Goal: Transaction & Acquisition: Book appointment/travel/reservation

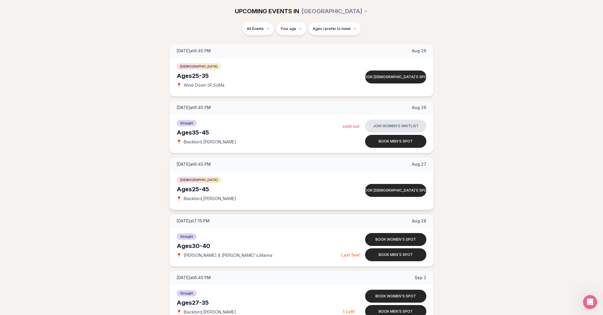
scroll to position [369, 0]
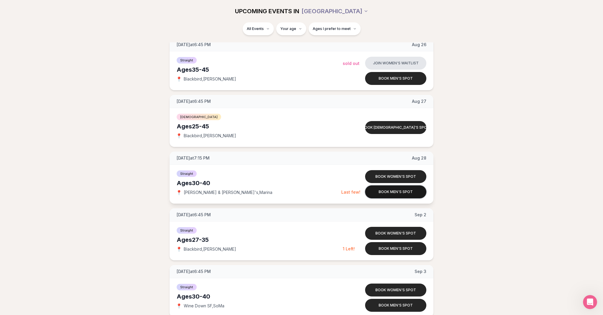
click at [392, 191] on button "Book men's spot" at bounding box center [395, 192] width 61 height 13
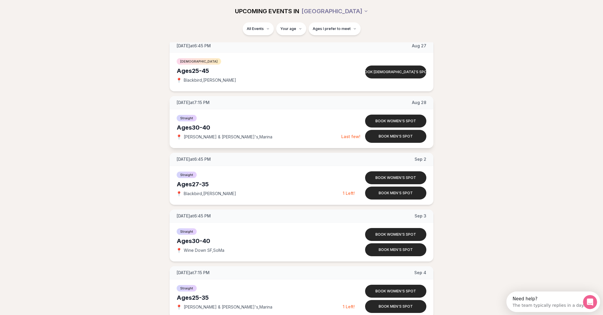
scroll to position [425, 0]
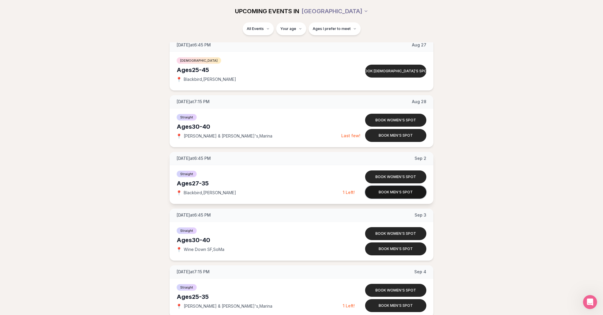
click at [391, 193] on button "Book men's spot" at bounding box center [395, 192] width 61 height 13
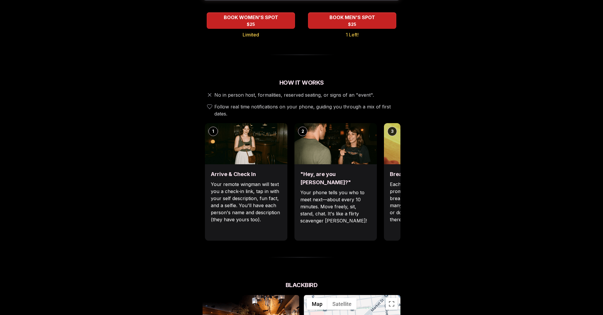
scroll to position [144, 0]
click at [374, 184] on div ""Hey, are you [PERSON_NAME]?" Your phone tells you who to meet next—about every…" at bounding box center [335, 202] width 82 height 77
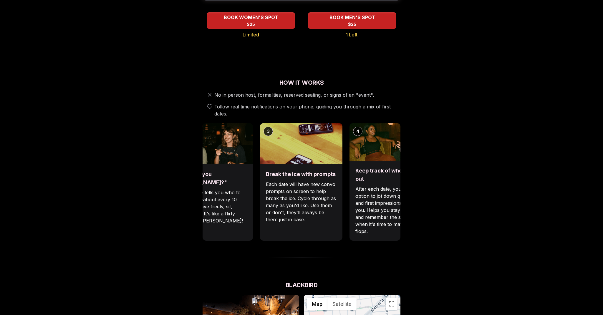
click at [245, 188] on div ""Hey, are you [PERSON_NAME]?" Your phone tells you who to meet next—about every…" at bounding box center [211, 202] width 82 height 77
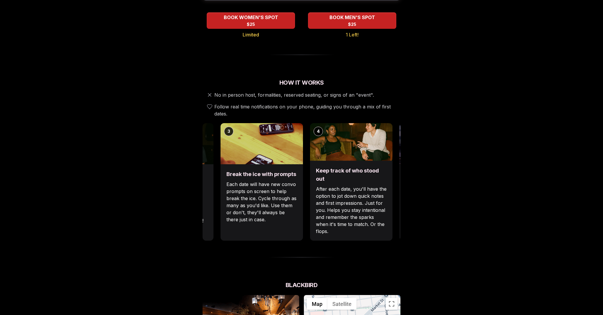
click at [279, 192] on div "Break the ice with prompts Each date will have new convo prompts on screen to h…" at bounding box center [261, 202] width 82 height 77
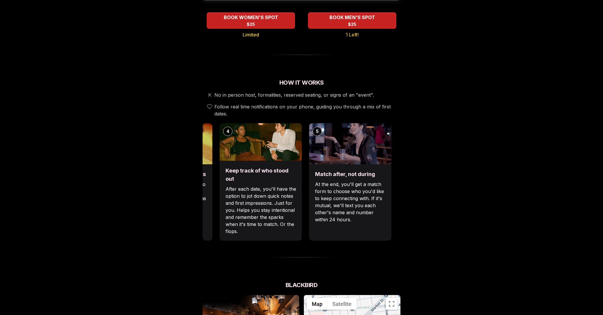
click at [224, 186] on div "Keep track of who stood out After each date, you'll have the option to jot down…" at bounding box center [260, 201] width 82 height 80
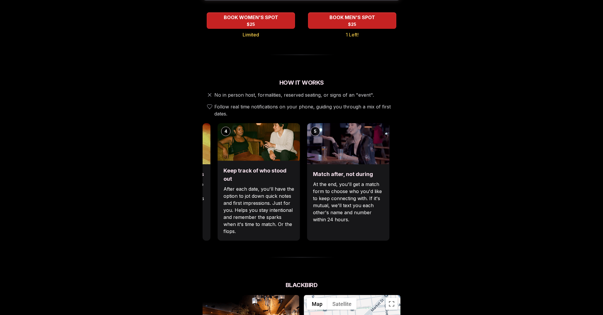
click at [368, 204] on p "At the end, you'll get a match form to choose who you'd like to keep connecting…" at bounding box center [348, 202] width 71 height 42
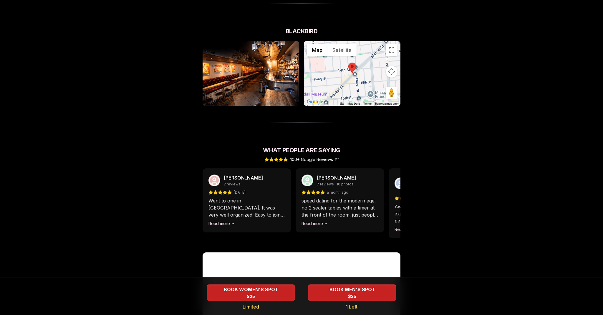
scroll to position [414, 0]
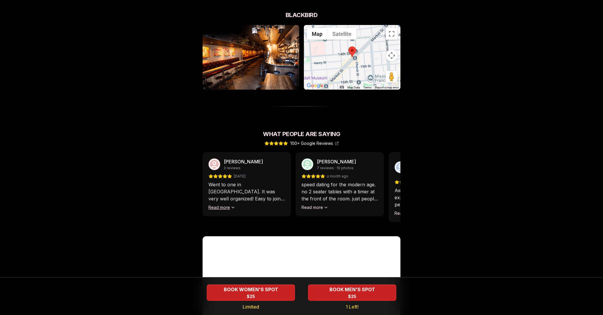
click at [227, 205] on button "Read more" at bounding box center [221, 208] width 27 height 6
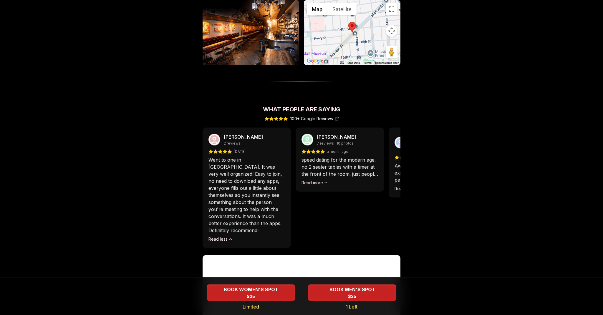
scroll to position [440, 0]
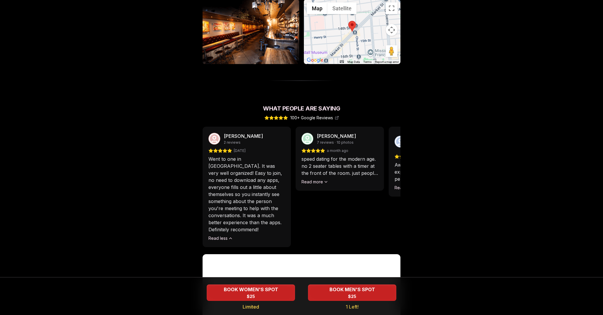
click at [318, 178] on div "[PERSON_NAME] 7 reviews · 10 photos a month ago speed dating for the modern age…" at bounding box center [339, 159] width 88 height 64
click at [317, 179] on button "Read more" at bounding box center [314, 182] width 27 height 6
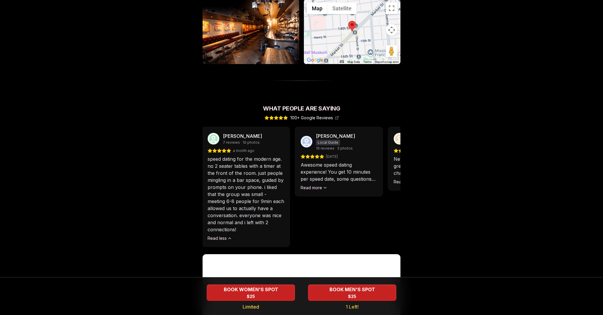
click at [274, 188] on p "speed dating for the modern age. no 2 seater tables with a timer at the front o…" at bounding box center [245, 195] width 77 height 78
click at [321, 185] on button "Read more" at bounding box center [314, 188] width 27 height 6
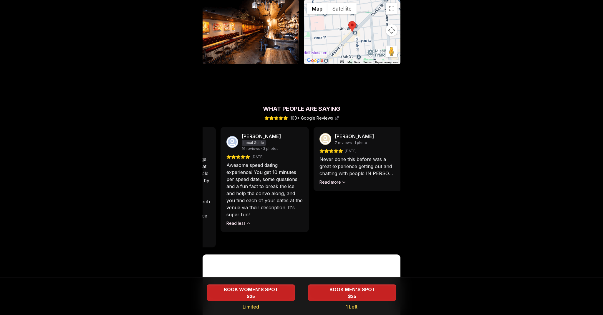
click at [280, 199] on p "Awesome speed dating experience! You get 10 minutes per speed date, some questi…" at bounding box center [264, 190] width 77 height 56
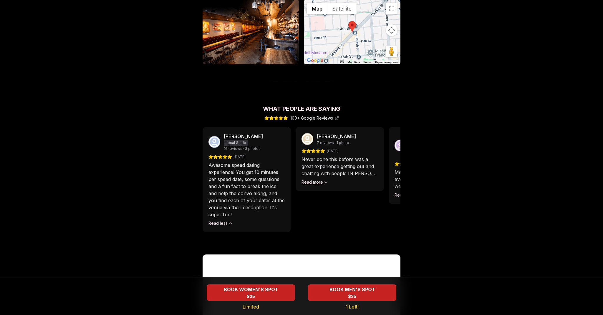
click at [314, 179] on button "Read more" at bounding box center [314, 182] width 27 height 6
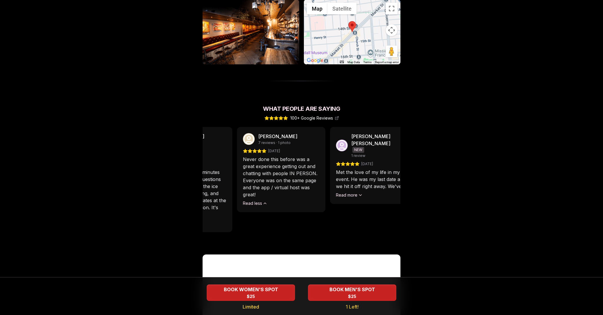
click at [302, 185] on p "Never done this before was a great experience getting out and chatting with peo…" at bounding box center [281, 177] width 77 height 42
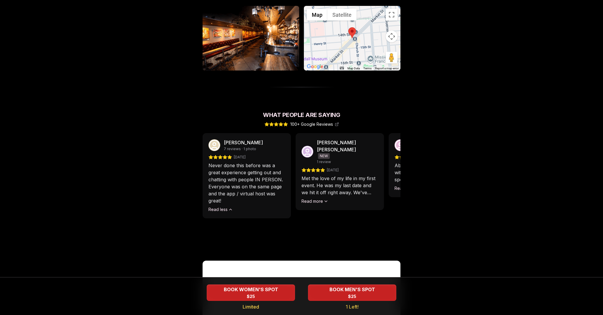
scroll to position [428, 0]
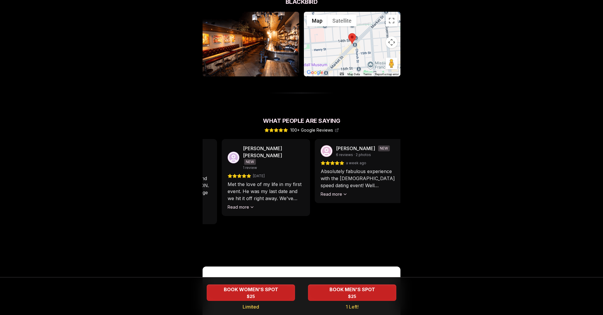
click at [256, 197] on div "Met the love of my life in my first event. He was my last date and we hit it of…" at bounding box center [265, 195] width 77 height 29
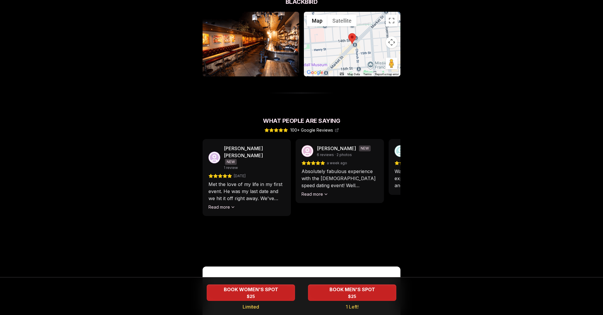
scroll to position [426, 0]
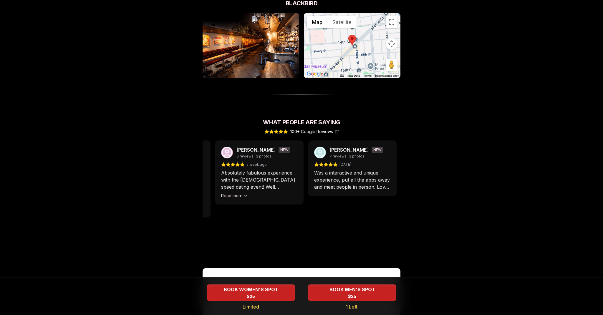
click at [260, 191] on div "Absolutely fabulous experience with the [DEMOGRAPHIC_DATA] speed dating event! …" at bounding box center [259, 183] width 77 height 29
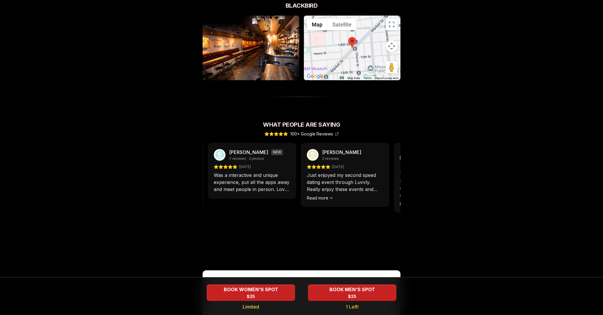
click at [255, 187] on div "[PERSON_NAME] NEW 7 reviews · 2 photos [DATE] Was a interactive and unique expe…" at bounding box center [252, 171] width 88 height 56
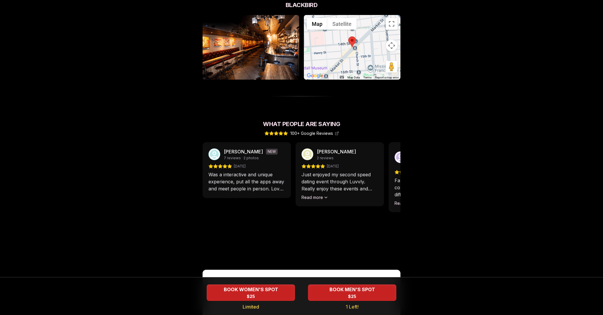
scroll to position [424, 0]
click at [323, 195] on button "Read more" at bounding box center [314, 198] width 27 height 6
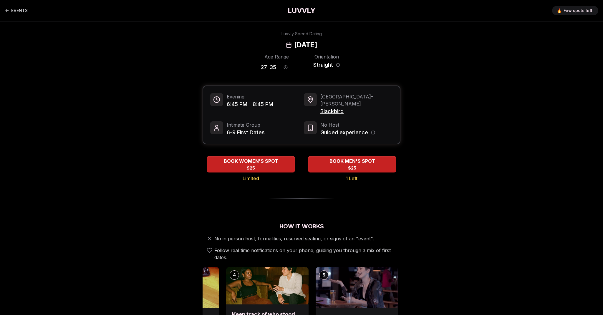
scroll to position [0, 0]
click at [364, 159] on div "BOOK MEN'S SPOT $25" at bounding box center [352, 164] width 90 height 16
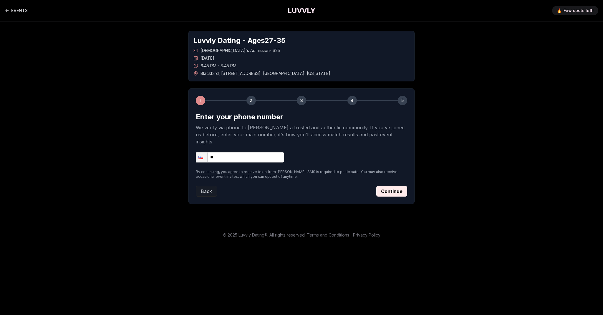
click at [241, 152] on input "**" at bounding box center [240, 157] width 88 height 10
type input "**********"
click at [148, 149] on div "**********" at bounding box center [301, 117] width 412 height 192
click at [393, 186] on button "Continue" at bounding box center [391, 191] width 31 height 11
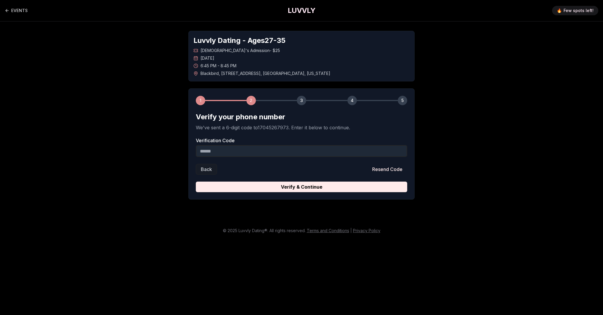
click at [259, 151] on input "Verification Code" at bounding box center [301, 151] width 211 height 12
type input "******"
click at [301, 187] on button "Verify & Continue" at bounding box center [301, 187] width 211 height 11
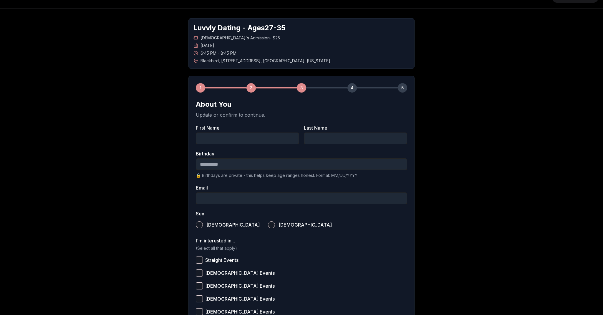
scroll to position [14, 0]
type input "*****"
type input "**********"
click at [146, 200] on div "**********" at bounding box center [301, 204] width 412 height 393
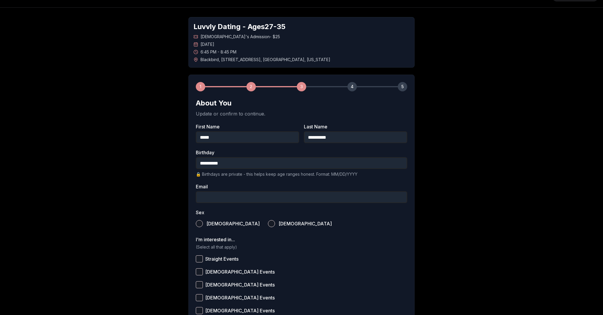
type input "**********"
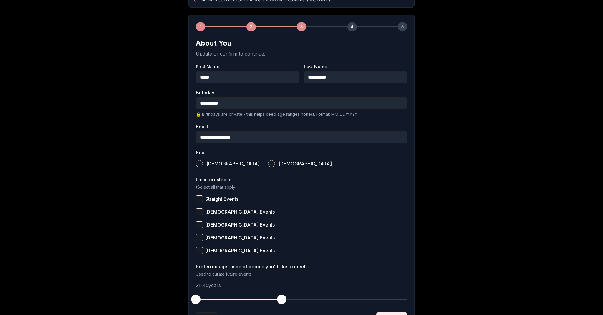
scroll to position [75, 0]
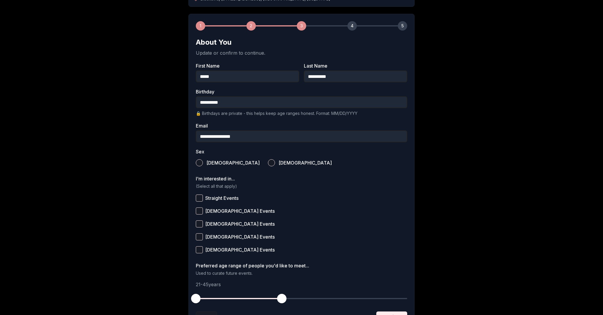
click at [198, 162] on button "[DEMOGRAPHIC_DATA]" at bounding box center [199, 162] width 7 height 7
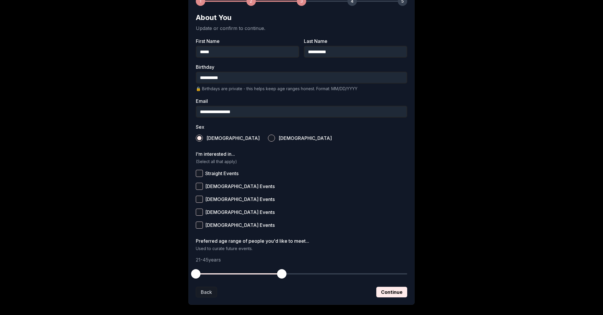
scroll to position [100, 0]
click at [199, 172] on button "Straight Events" at bounding box center [199, 172] width 7 height 7
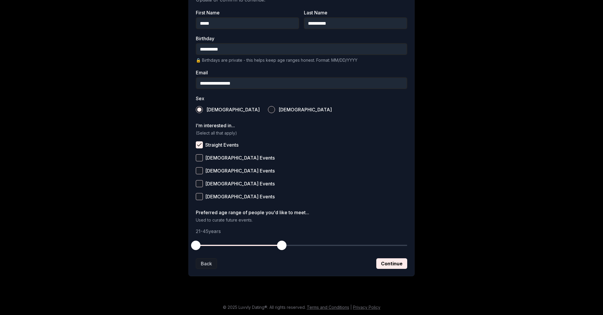
scroll to position [128, 0]
drag, startPoint x: 281, startPoint y: 246, endPoint x: 247, endPoint y: 248, distance: 33.6
click at [247, 248] on span "button" at bounding box center [245, 245] width 9 height 9
drag, startPoint x: 196, startPoint y: 246, endPoint x: 206, endPoint y: 246, distance: 9.7
click at [205, 246] on span "button" at bounding box center [206, 245] width 9 height 9
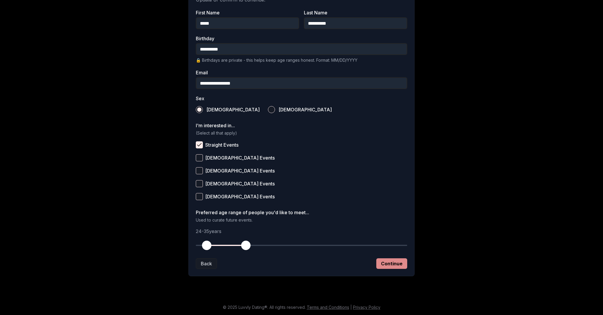
click at [385, 262] on button "Continue" at bounding box center [391, 264] width 31 height 11
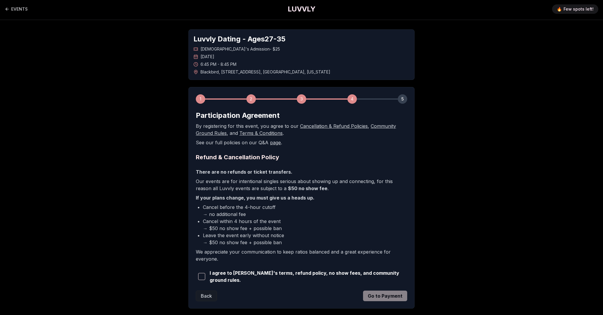
scroll to position [0, 0]
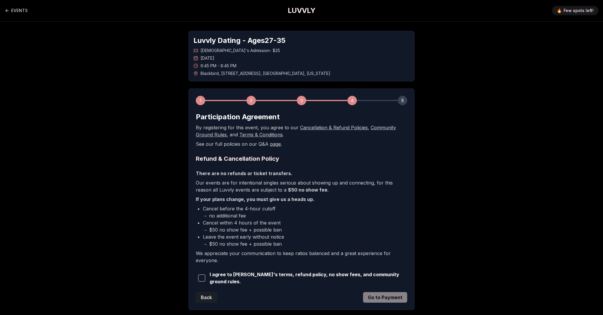
click at [212, 295] on button "Back" at bounding box center [206, 297] width 21 height 11
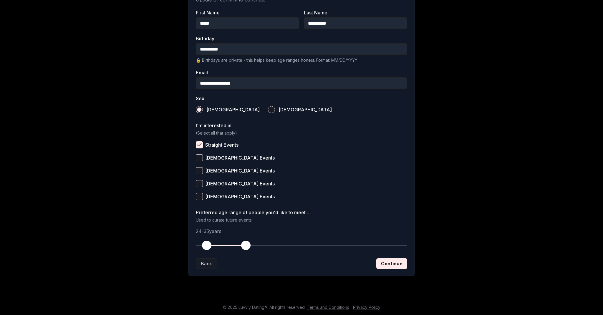
scroll to position [128, 0]
click at [207, 247] on span "button" at bounding box center [206, 245] width 9 height 9
click at [388, 265] on button "Continue" at bounding box center [391, 264] width 31 height 11
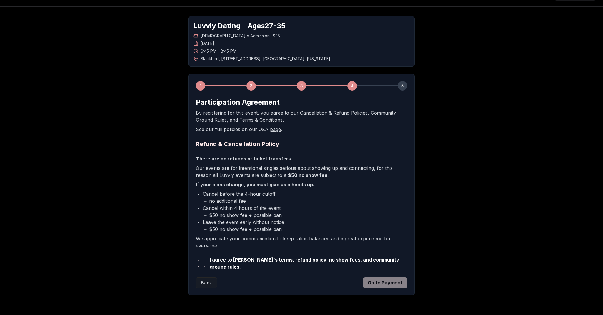
scroll to position [18, 0]
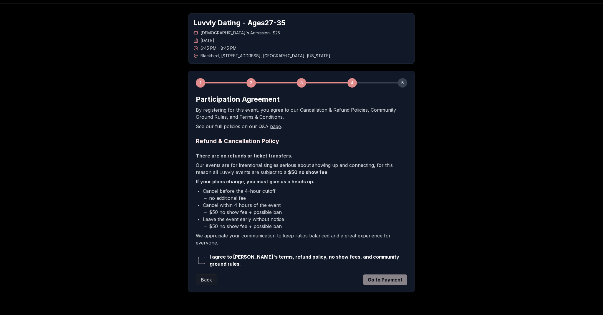
click at [201, 260] on span "button" at bounding box center [201, 260] width 7 height 7
click at [385, 279] on button "Go to Payment" at bounding box center [385, 280] width 44 height 11
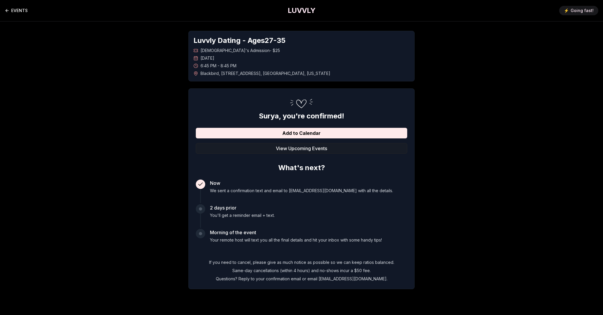
click at [20, 11] on link "EVENTS" at bounding box center [16, 11] width 23 height 12
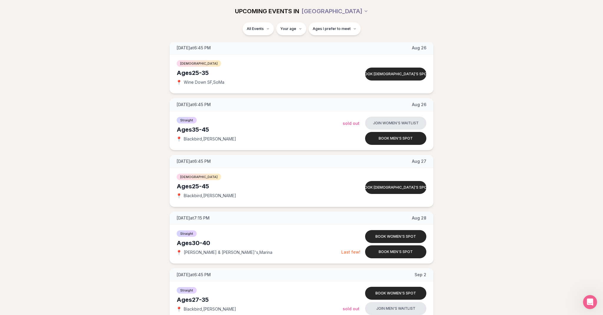
scroll to position [308, 0]
